Goal: Navigation & Orientation: Find specific page/section

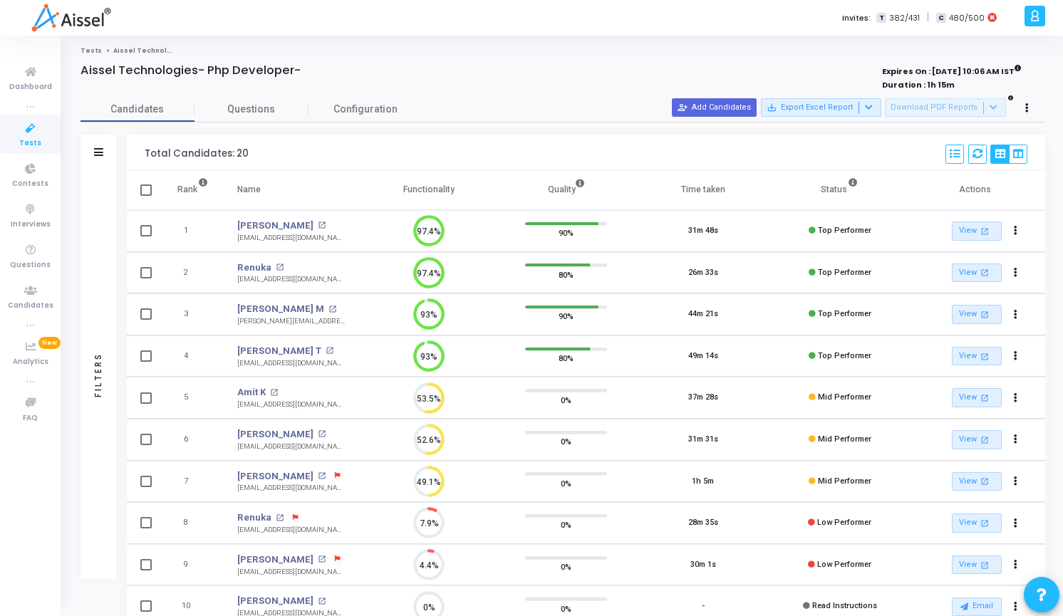
click at [42, 126] on icon at bounding box center [31, 129] width 30 height 18
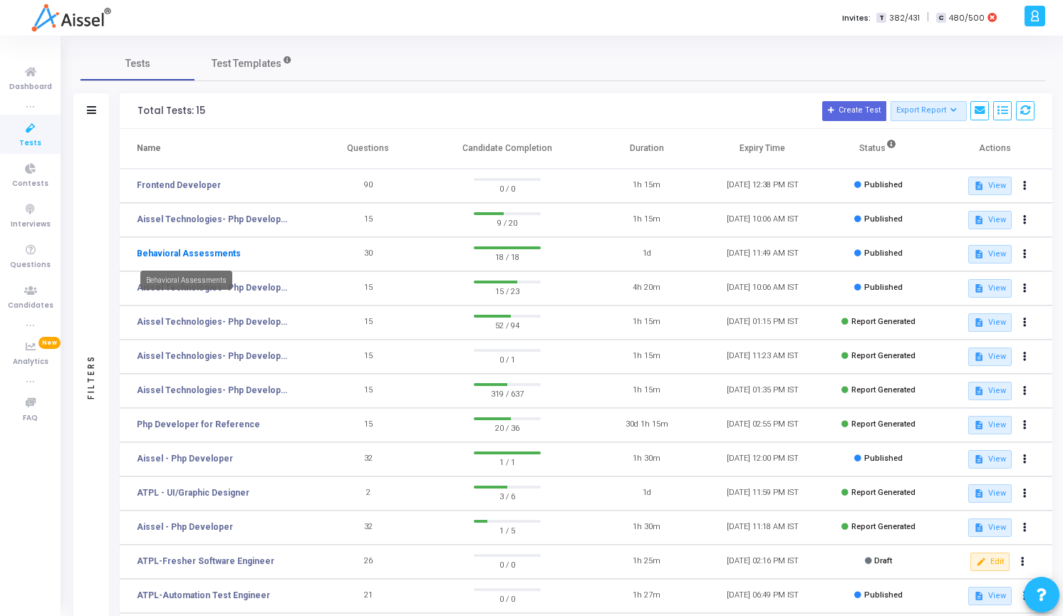
click at [214, 253] on link "Behavioral Assessments" at bounding box center [189, 253] width 104 height 13
